Goal: Consume media (video, audio)

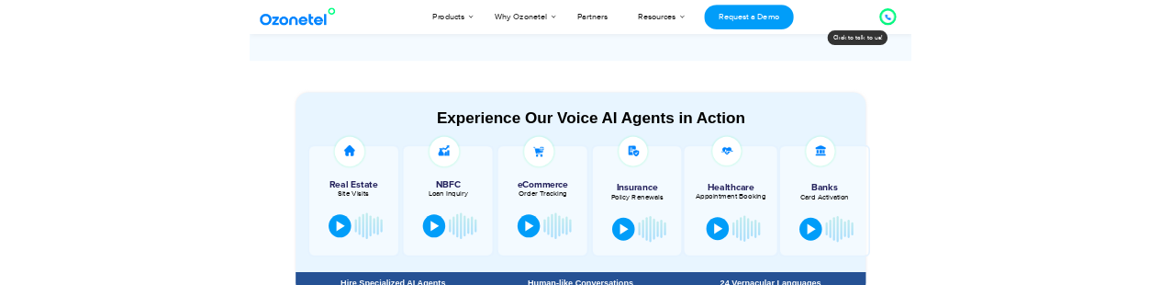
scroll to position [916, 0]
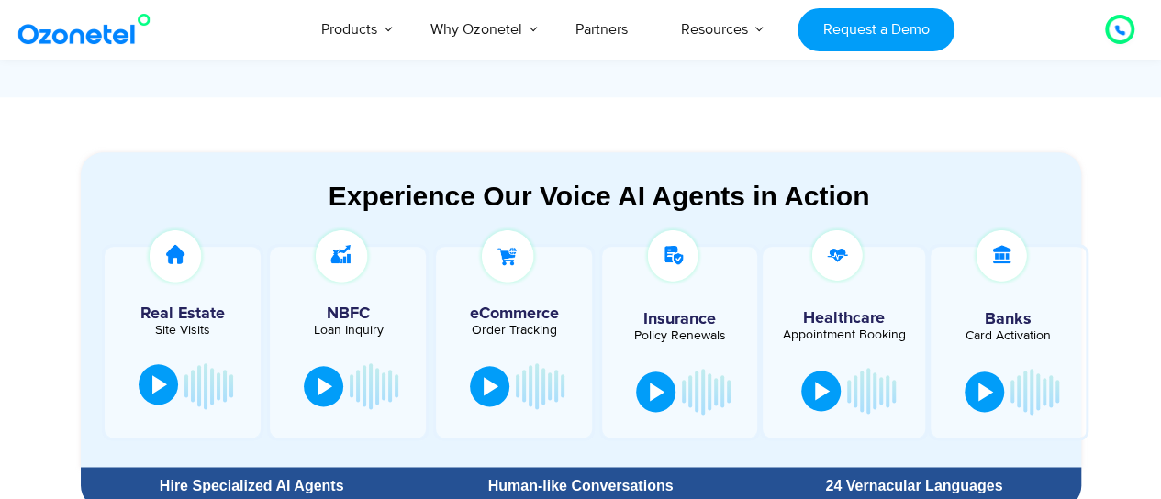
click at [160, 388] on div at bounding box center [159, 385] width 15 height 18
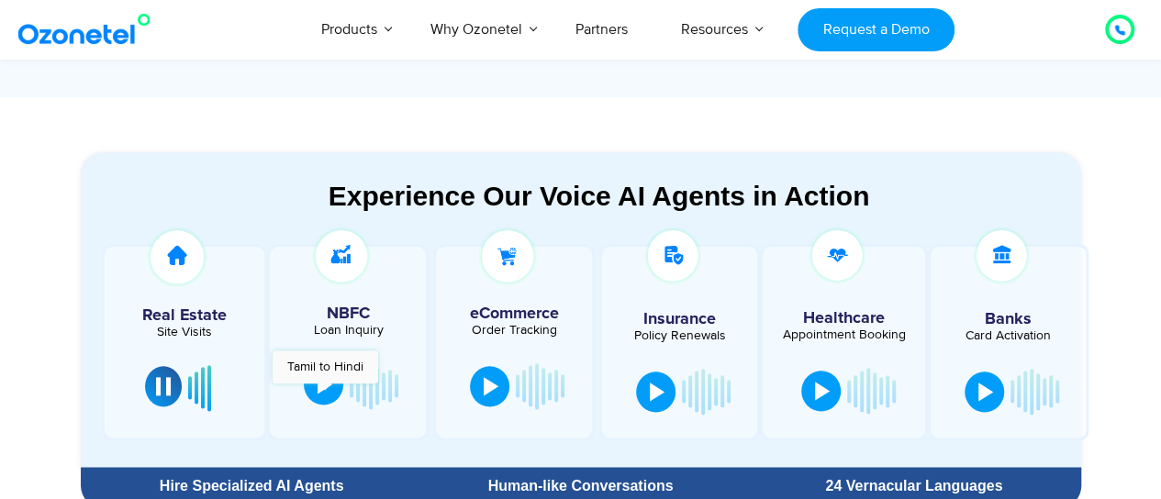
click at [325, 393] on button at bounding box center [323, 385] width 39 height 40
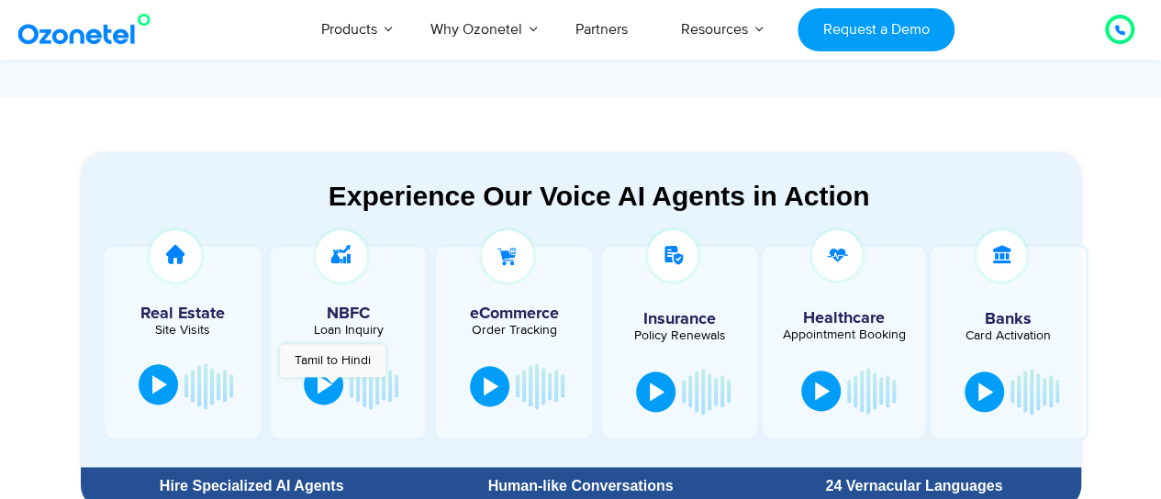
click at [332, 387] on button at bounding box center [323, 385] width 39 height 40
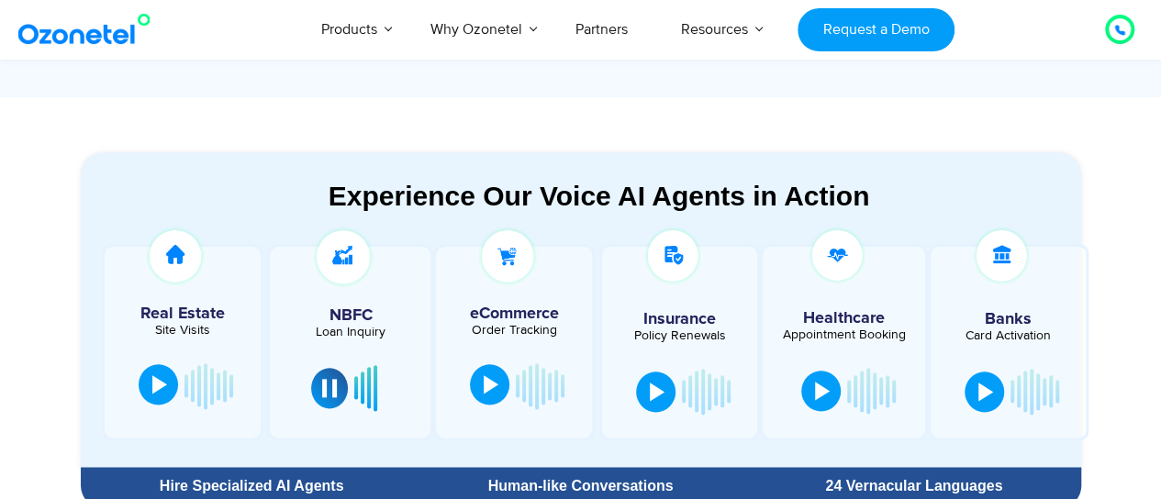
click at [491, 382] on div at bounding box center [491, 385] width 15 height 18
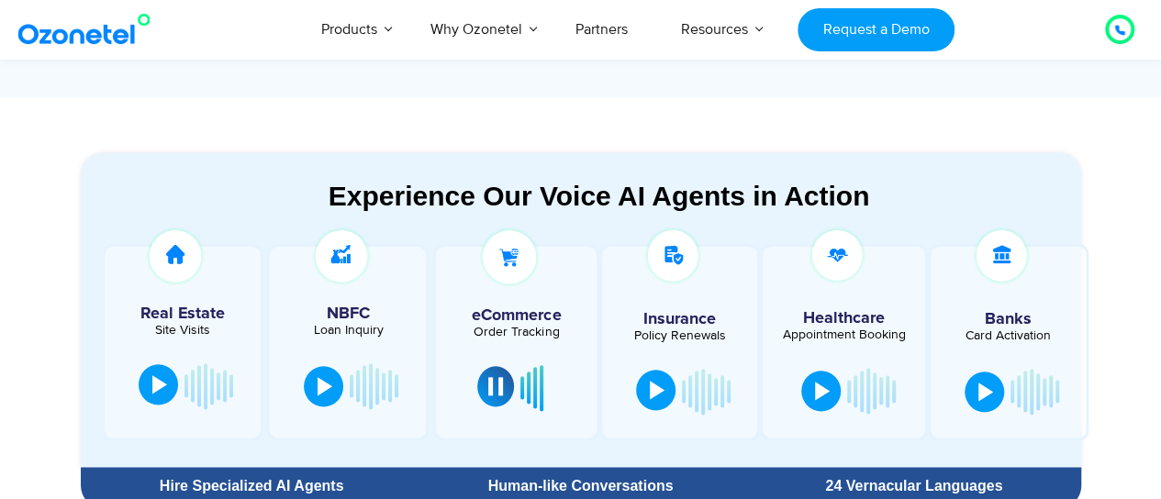
click at [653, 396] on div at bounding box center [657, 390] width 15 height 18
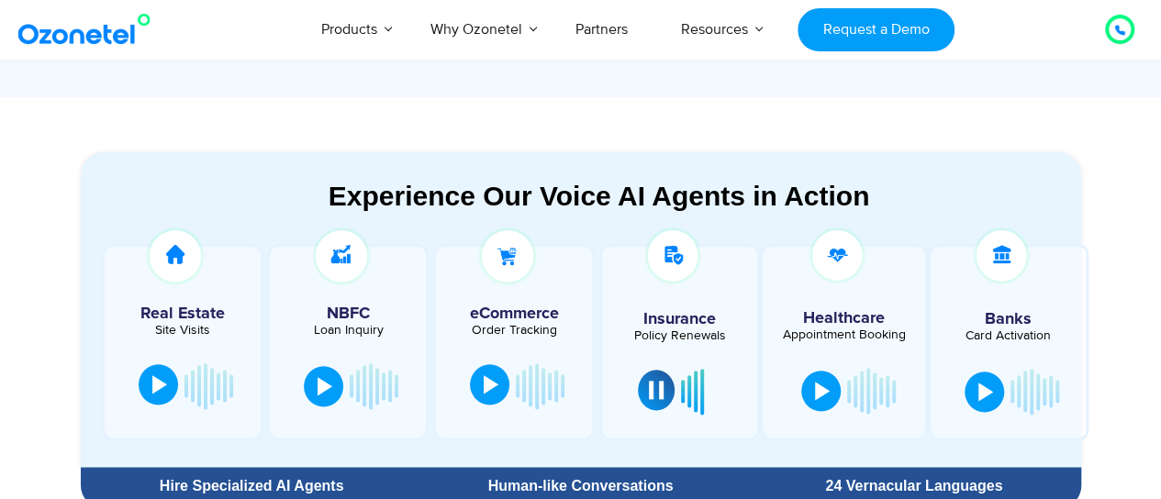
click at [653, 396] on div at bounding box center [656, 390] width 15 height 18
click at [653, 396] on div at bounding box center [657, 390] width 15 height 18
click at [823, 388] on div at bounding box center [822, 389] width 15 height 18
click at [821, 394] on div at bounding box center [820, 389] width 15 height 18
